Goal: Task Accomplishment & Management: Use online tool/utility

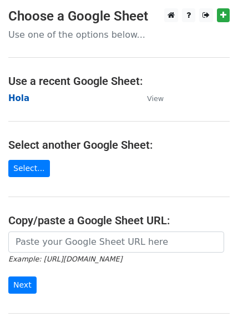
click at [17, 97] on strong "Hola" at bounding box center [18, 98] width 21 height 10
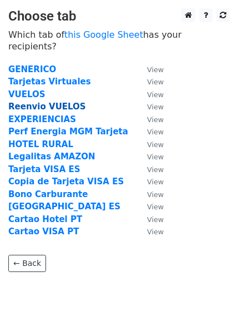
click at [37, 102] on strong "Reenvio VUELOS" at bounding box center [47, 107] width 78 height 10
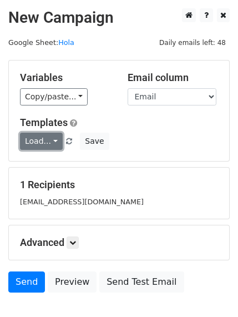
click at [44, 141] on link "Load..." at bounding box center [41, 141] width 43 height 17
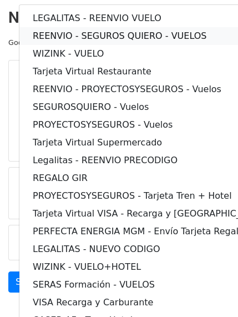
click at [71, 39] on link "REENVIO - SEGUROS QUIERO - VUELOS" at bounding box center [149, 36] width 261 height 18
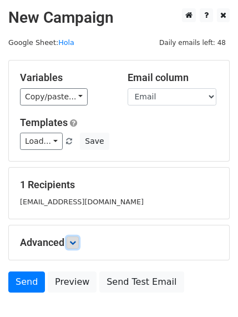
click at [74, 249] on link at bounding box center [73, 243] width 12 height 12
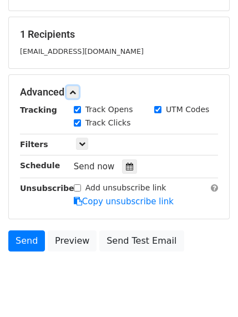
scroll to position [167, 0]
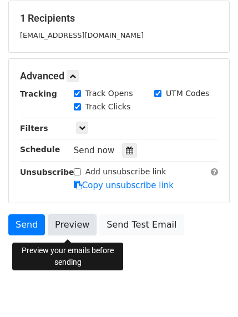
click at [70, 230] on link "Preview" at bounding box center [72, 225] width 49 height 21
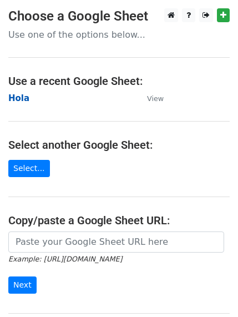
click at [17, 99] on strong "Hola" at bounding box center [18, 98] width 21 height 10
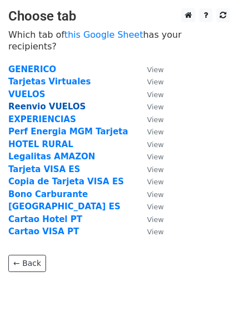
click at [32, 102] on strong "Reenvio VUELOS" at bounding box center [47, 107] width 78 height 10
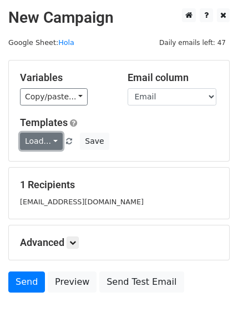
click at [47, 136] on link "Load..." at bounding box center [41, 141] width 43 height 17
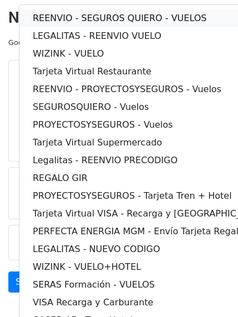
click at [78, 18] on link "REENVIO - SEGUROS QUIERO - VUELOS" at bounding box center [149, 18] width 261 height 18
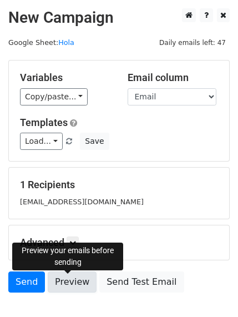
click at [56, 283] on link "Preview" at bounding box center [72, 282] width 49 height 21
